Goal: Communication & Community: Participate in discussion

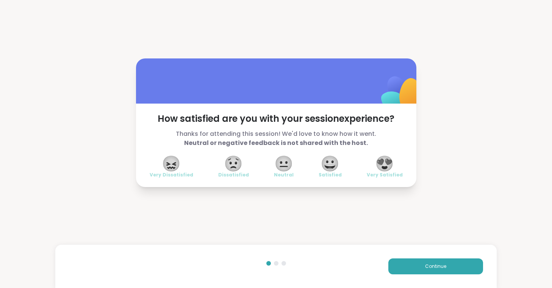
click at [385, 163] on span "😍" at bounding box center [384, 164] width 19 height 14
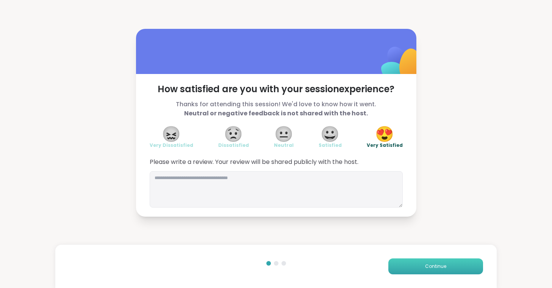
click at [428, 269] on span "Continue" at bounding box center [435, 266] width 21 height 7
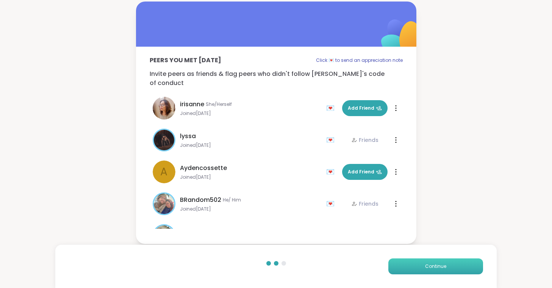
click at [428, 269] on span "Continue" at bounding box center [435, 266] width 21 height 7
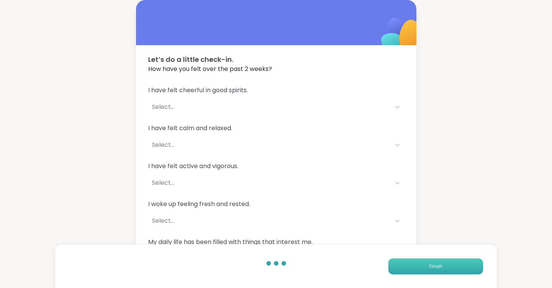
click at [448, 264] on button "Finish" at bounding box center [435, 266] width 95 height 16
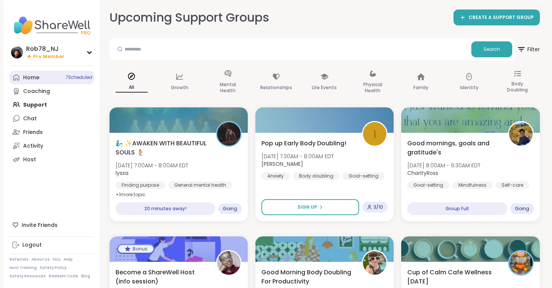
click at [60, 79] on link "Home 7 Scheduled" at bounding box center [51, 77] width 85 height 14
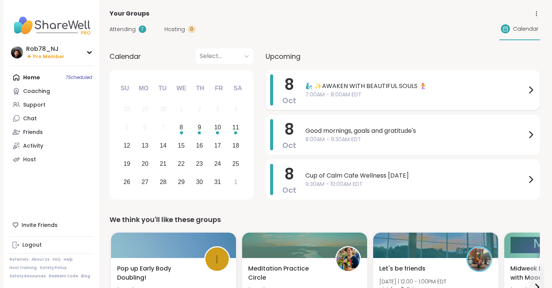
click at [352, 97] on span "7:00AM - 8:00AM EDT" at bounding box center [415, 95] width 221 height 8
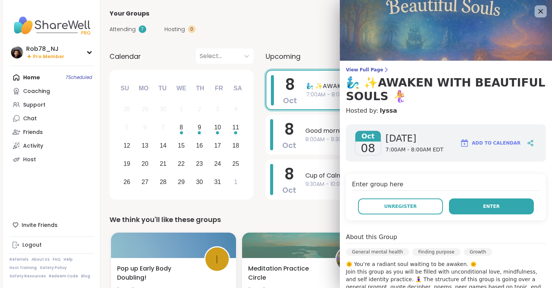
click at [464, 204] on button "Enter" at bounding box center [491, 206] width 85 height 16
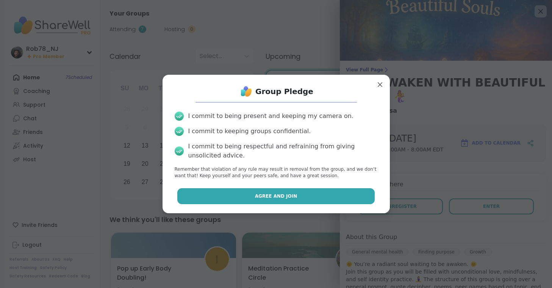
click at [306, 200] on button "Agree and Join" at bounding box center [275, 196] width 197 height 16
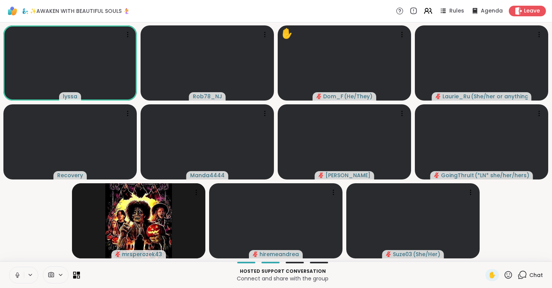
click at [16, 273] on icon at bounding box center [17, 274] width 7 height 7
